Goal: Task Accomplishment & Management: Use online tool/utility

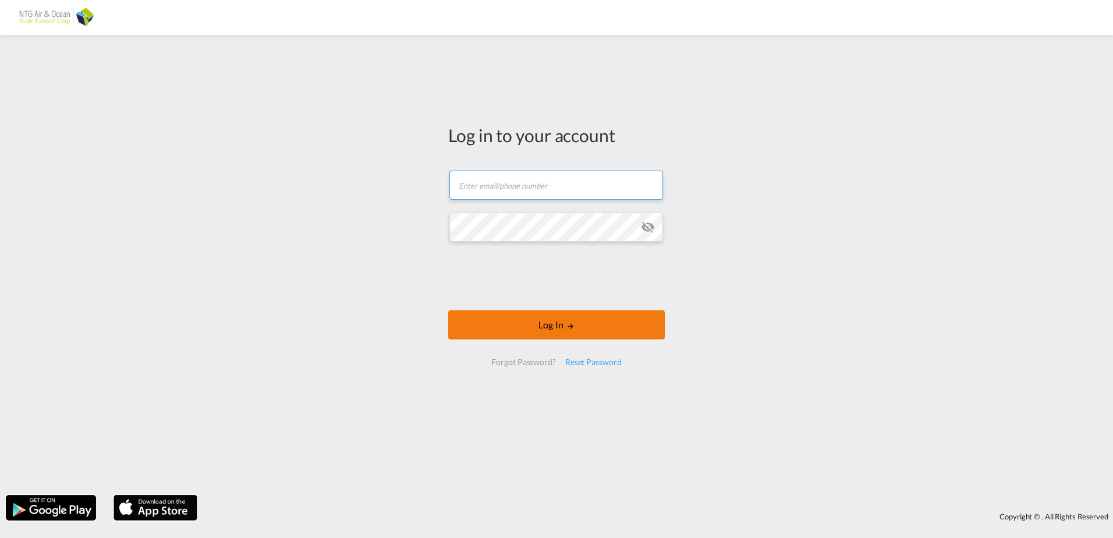
type input "[EMAIL_ADDRESS][DOMAIN_NAME]"
click at [560, 319] on button "Log In" at bounding box center [556, 324] width 216 height 29
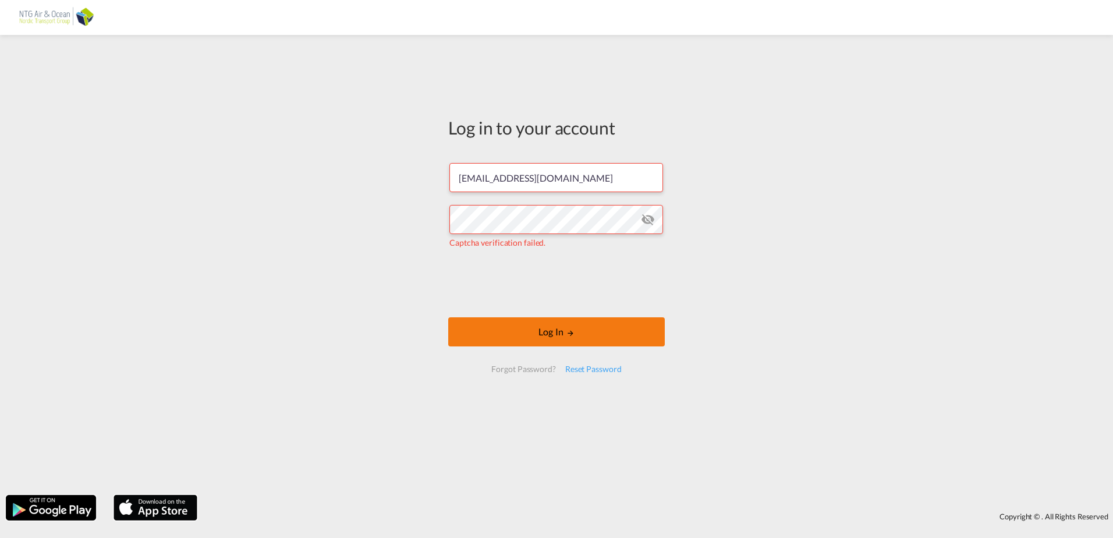
click at [541, 332] on button "Log In" at bounding box center [556, 331] width 216 height 29
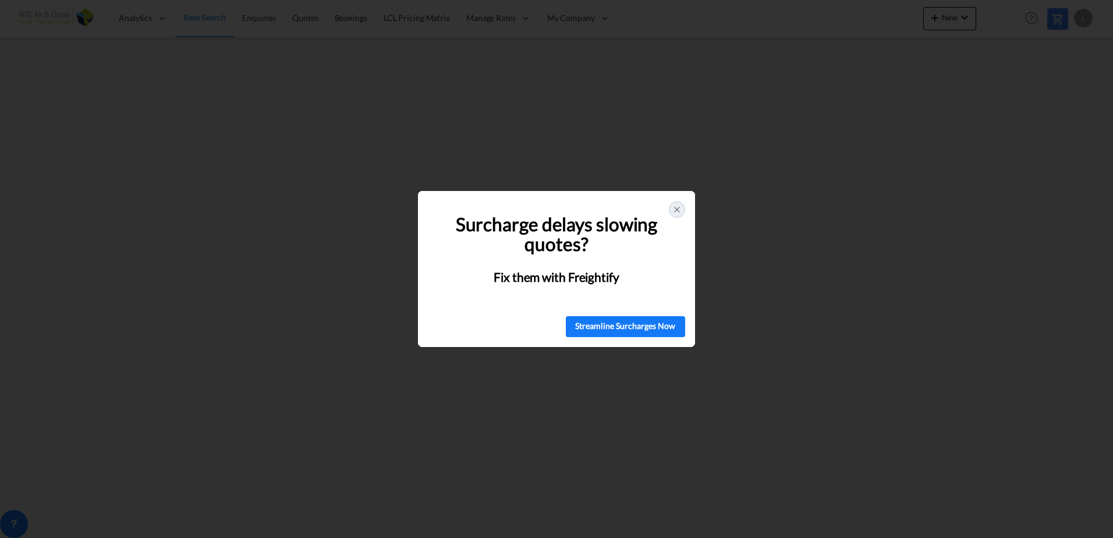
click at [676, 207] on icon at bounding box center [676, 209] width 9 height 9
